Goal: Information Seeking & Learning: Check status

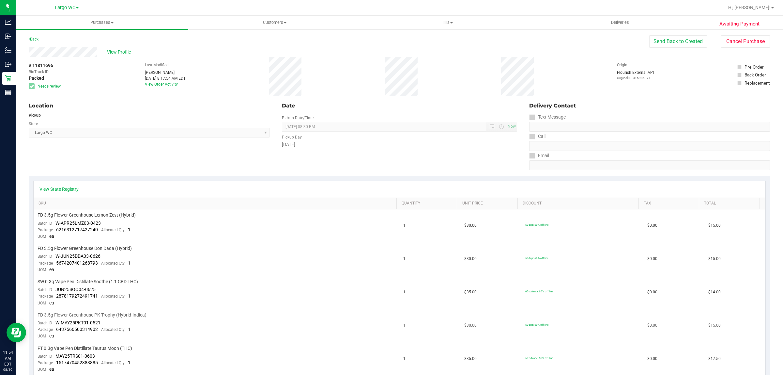
scroll to position [204, 0]
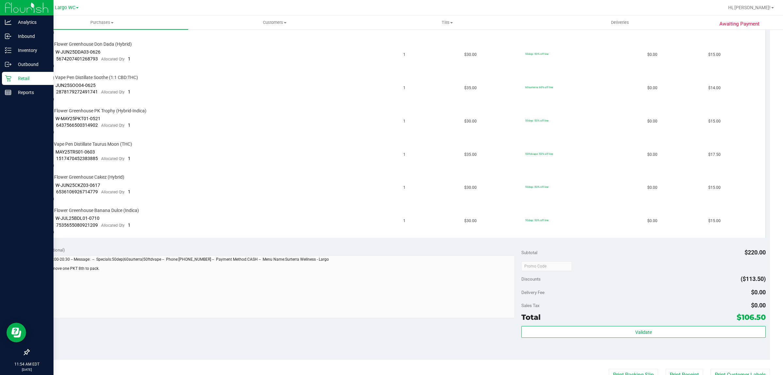
click at [22, 77] on p "Retail" at bounding box center [30, 78] width 39 height 8
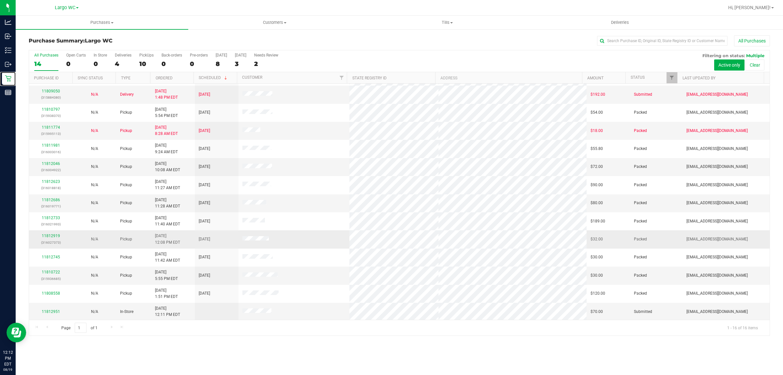
scroll to position [54, 0]
click at [50, 164] on link "11812046" at bounding box center [51, 162] width 18 height 5
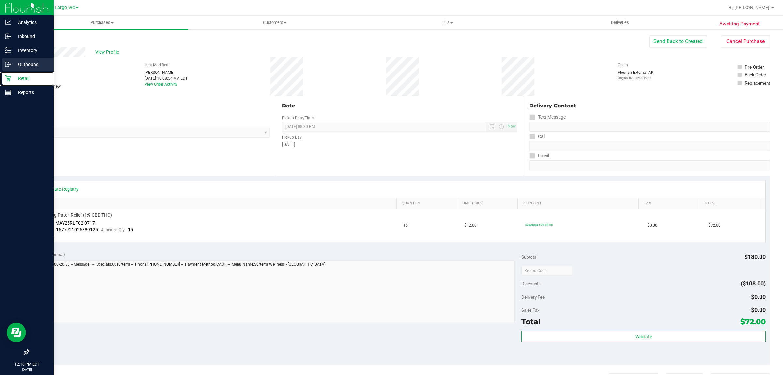
drag, startPoint x: 36, startPoint y: 78, endPoint x: 35, endPoint y: 70, distance: 7.2
click at [36, 78] on p "Retail" at bounding box center [30, 78] width 39 height 8
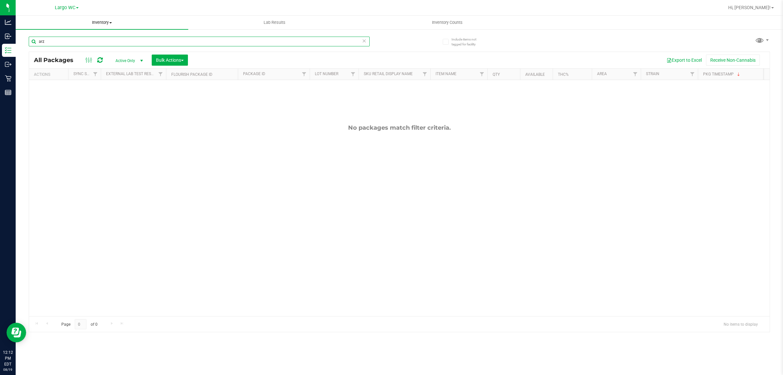
drag, startPoint x: 133, startPoint y: 42, endPoint x: 38, endPoint y: 23, distance: 96.9
click at [46, 23] on inventory "Inventory All packages All inventory Waste log Create inventory Lab Results Inv…" at bounding box center [399, 122] width 767 height 212
click at [70, 45] on input "arz" at bounding box center [199, 42] width 341 height 10
type input "a"
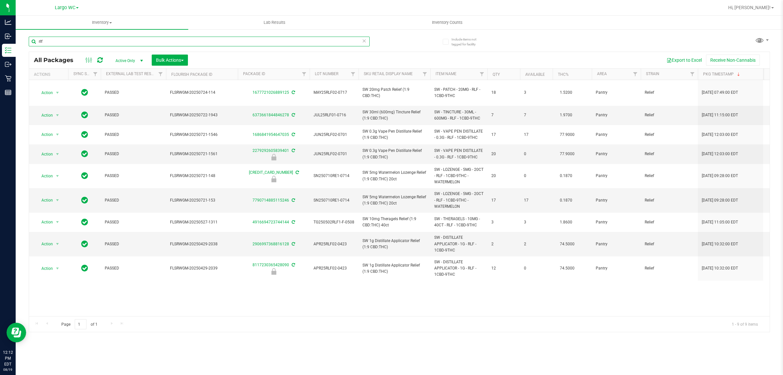
type input "rlf"
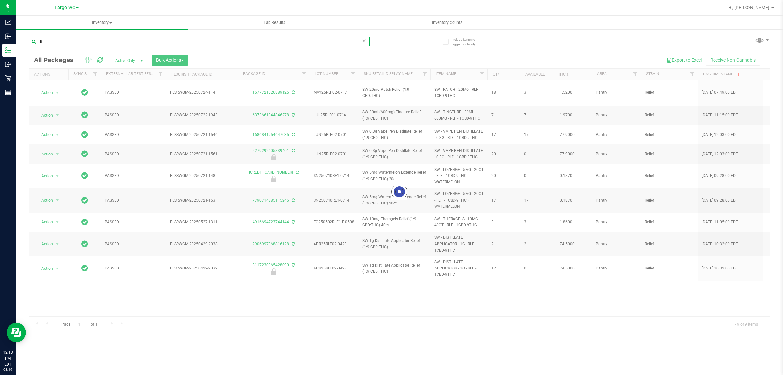
click at [103, 43] on input "rlf" at bounding box center [199, 42] width 341 height 10
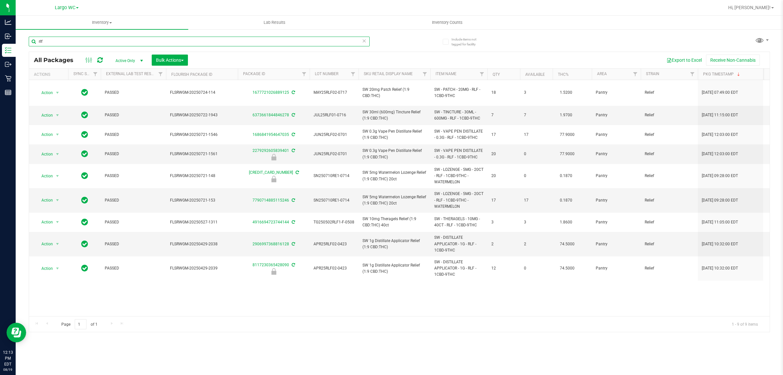
click at [113, 41] on input "rlf" at bounding box center [199, 42] width 341 height 10
type input "r"
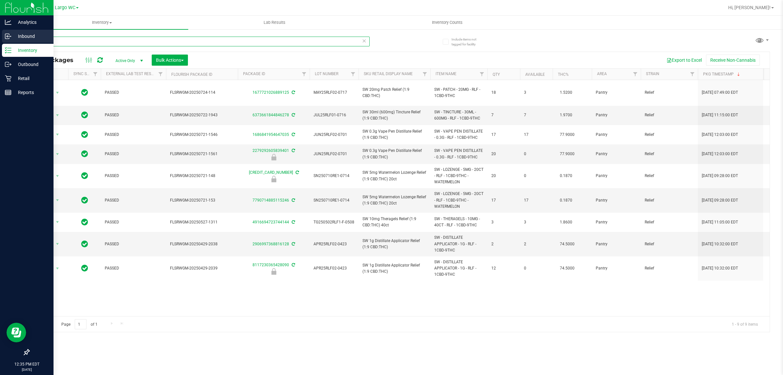
drag, startPoint x: 109, startPoint y: 41, endPoint x: 0, endPoint y: 35, distance: 108.9
click at [0, 35] on div "Analytics Inbound Inventory Outbound Retail Reports 12:35 PM EDT 08/19/2025 08/…" at bounding box center [391, 187] width 783 height 375
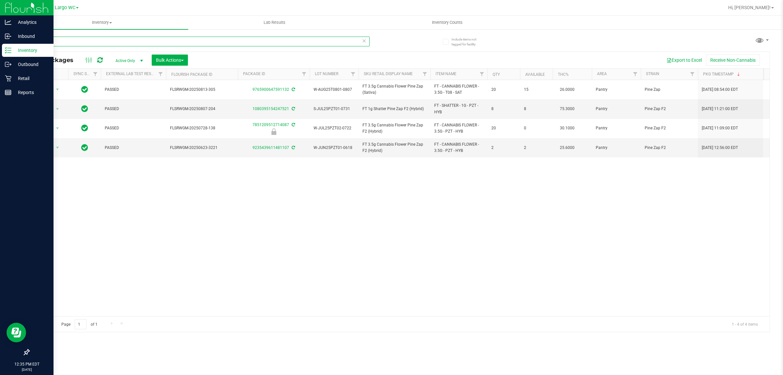
type input "pine zap"
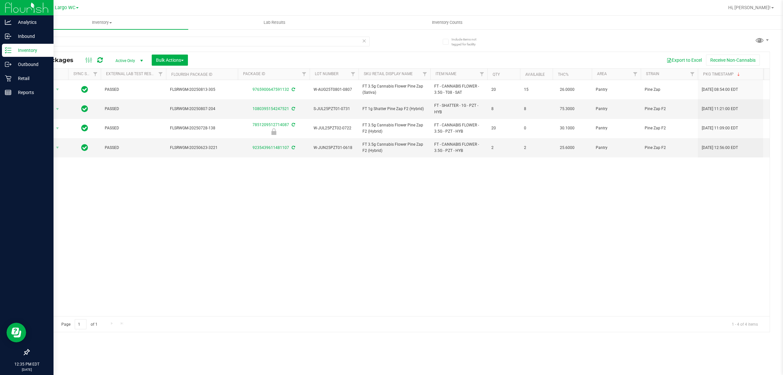
click at [29, 46] on p "Inventory" at bounding box center [30, 50] width 39 height 8
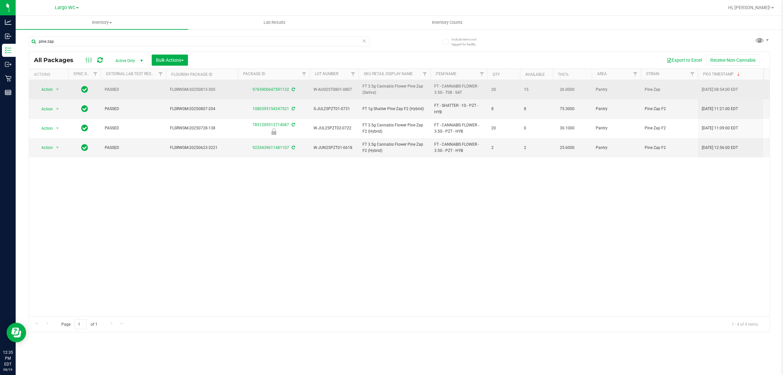
click at [277, 94] on td "9765900647591132" at bounding box center [274, 89] width 72 height 19
click at [280, 90] on link "9765900647591132" at bounding box center [271, 89] width 37 height 5
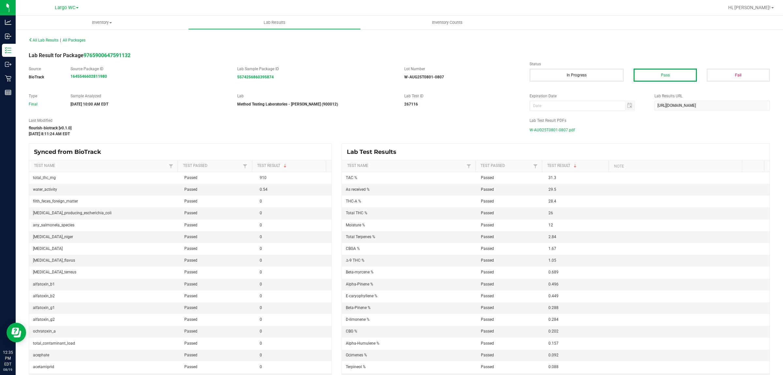
click at [551, 131] on span "W-AUG25T0801-0807.pdf" at bounding box center [552, 130] width 45 height 10
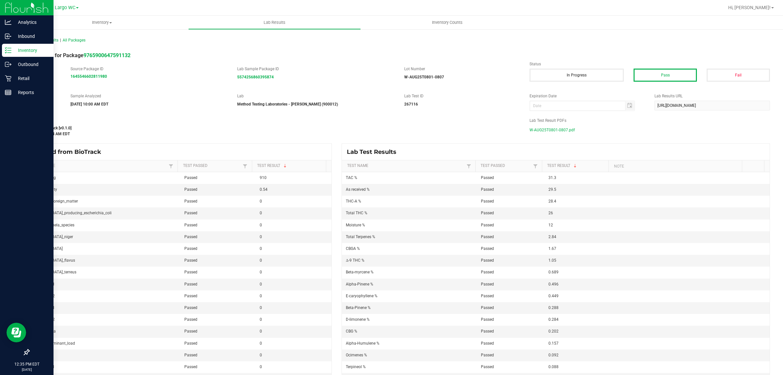
click at [34, 51] on p "Inventory" at bounding box center [30, 50] width 39 height 8
